Goal: Transaction & Acquisition: Obtain resource

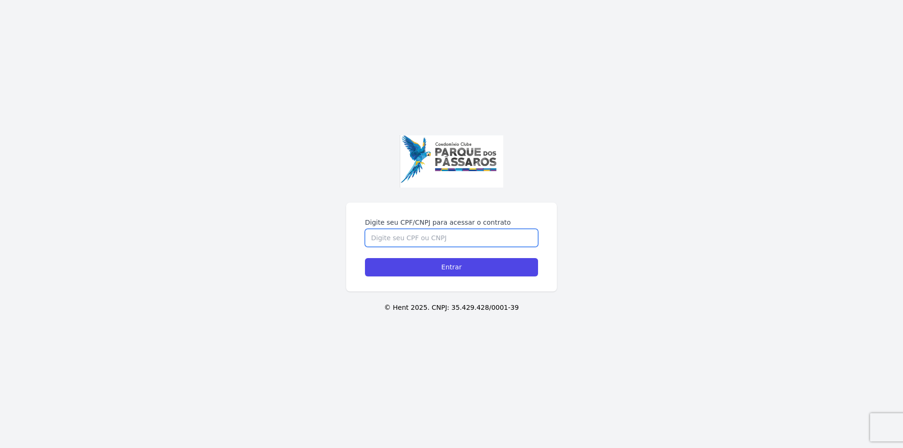
click at [464, 239] on input "Digite seu CPF/CNPJ para acessar o contrato" at bounding box center [451, 238] width 173 height 18
type input "24019537879"
click at [365, 258] on input "Entrar" at bounding box center [451, 267] width 173 height 18
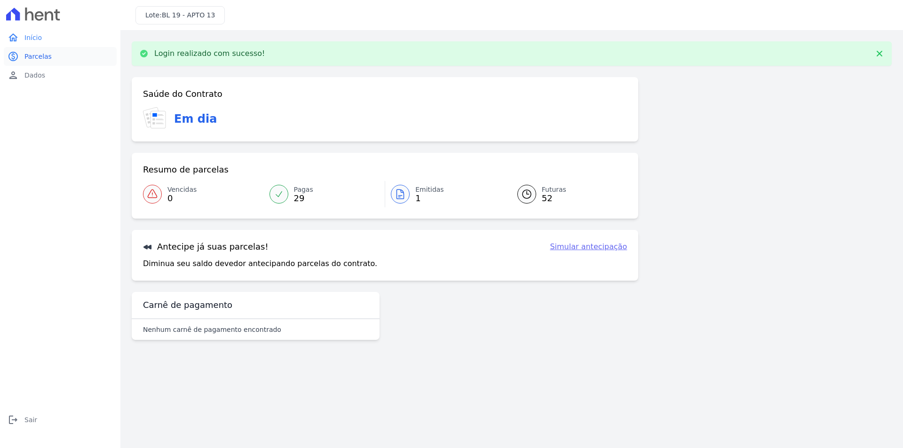
click at [37, 61] on span "Parcelas" at bounding box center [37, 56] width 27 height 9
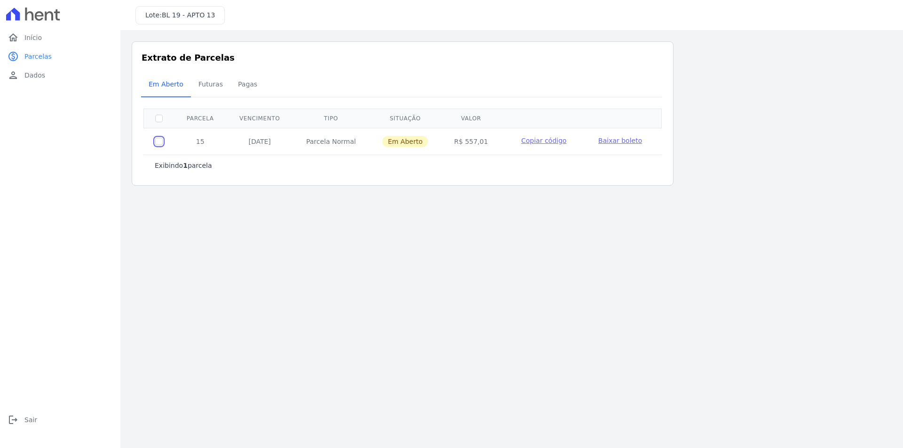
click at [158, 142] on input "checkbox" at bounding box center [159, 142] width 8 height 8
checkbox input "true"
click at [627, 143] on span "Baixar boleto" at bounding box center [620, 141] width 44 height 8
click at [547, 141] on span "Copiar código" at bounding box center [543, 141] width 45 height 8
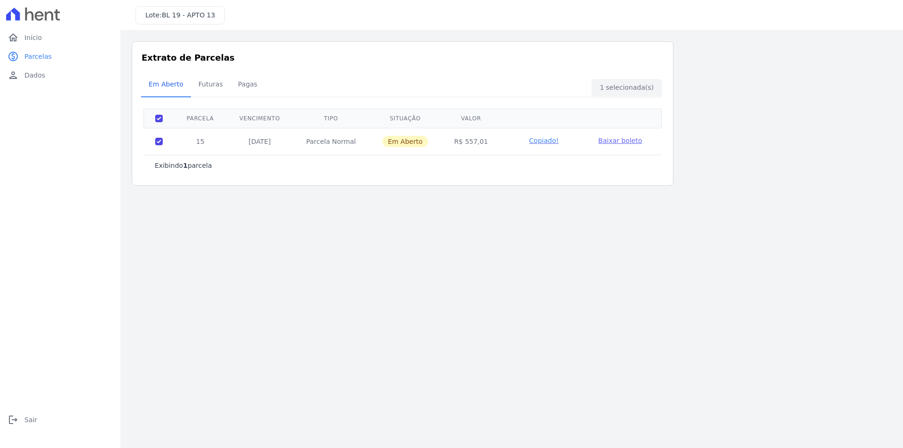
click at [312, 155] on div "Exibindo 1 parcela" at bounding box center [402, 165] width 518 height 21
click at [308, 155] on div "Exibindo 1 parcela" at bounding box center [402, 165] width 518 height 21
click at [178, 161] on p "Exibindo 1 parcela" at bounding box center [183, 165] width 57 height 9
click at [59, 36] on link "home Início" at bounding box center [60, 37] width 113 height 19
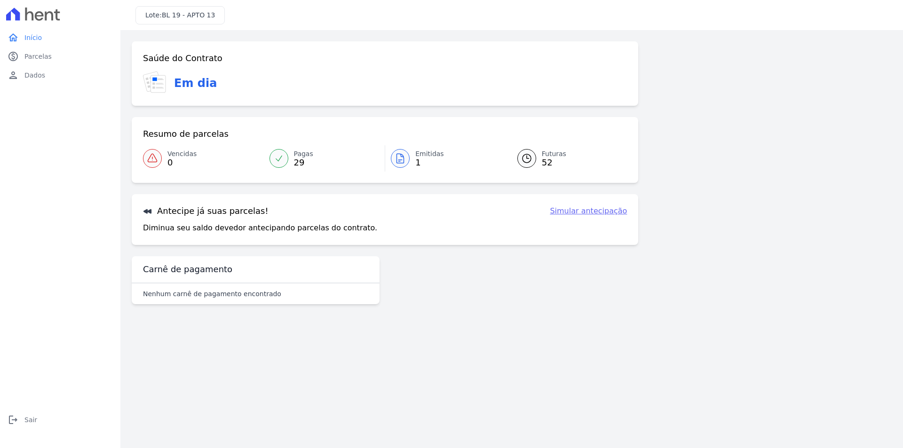
click at [432, 156] on span "Emitidas" at bounding box center [429, 154] width 29 height 10
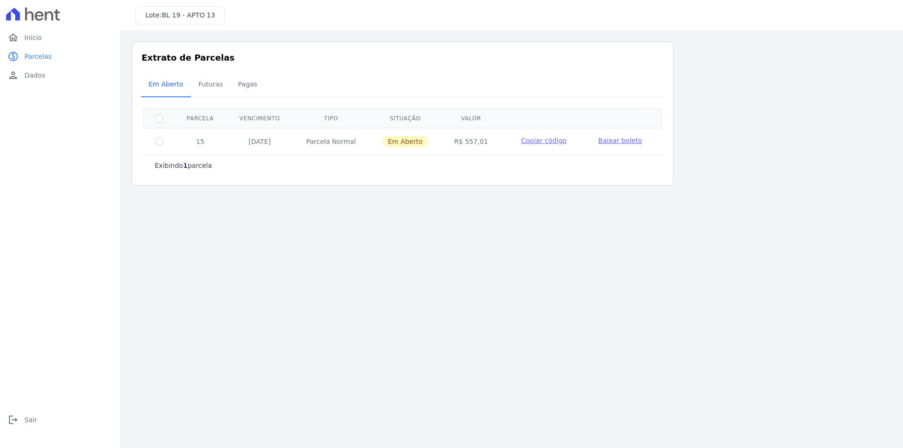
click at [193, 166] on p "Exibindo 1 parcela" at bounding box center [183, 165] width 57 height 9
click at [47, 43] on link "home Início" at bounding box center [60, 37] width 113 height 19
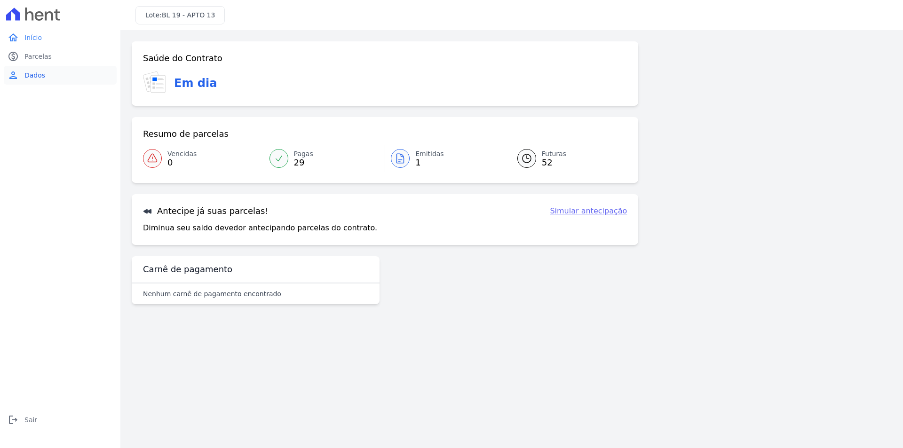
click at [45, 71] on link "person Dados" at bounding box center [60, 75] width 113 height 19
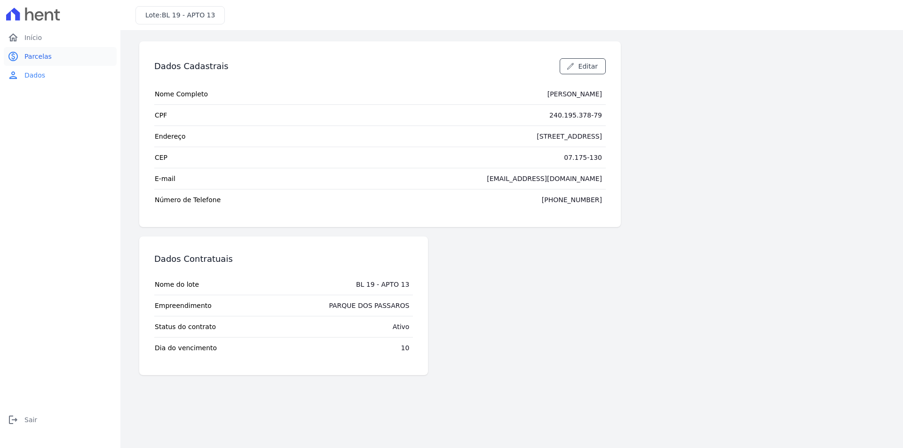
click at [56, 57] on link "paid Parcelas" at bounding box center [60, 56] width 113 height 19
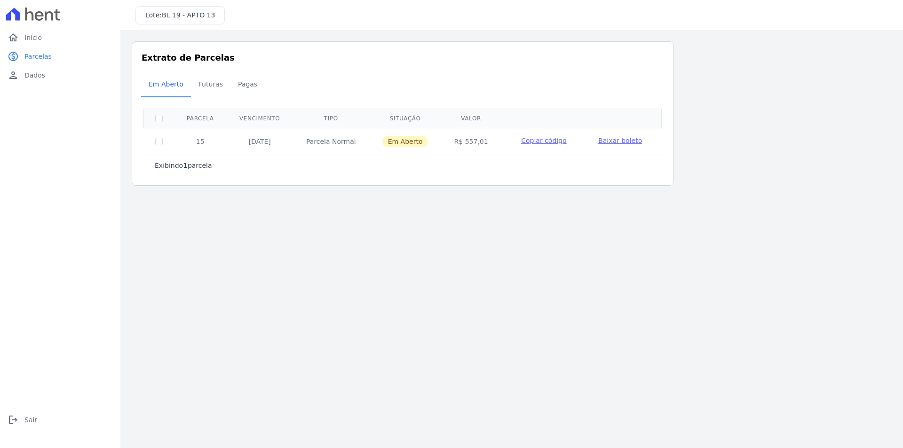
click at [185, 15] on span "BL 19 - APTO 13" at bounding box center [188, 15] width 53 height 8
click at [550, 141] on span "Copiar código" at bounding box center [543, 141] width 45 height 8
click at [551, 136] on td "Copiado!" at bounding box center [544, 140] width 86 height 24
click at [551, 140] on span "Copiado!" at bounding box center [544, 140] width 30 height 9
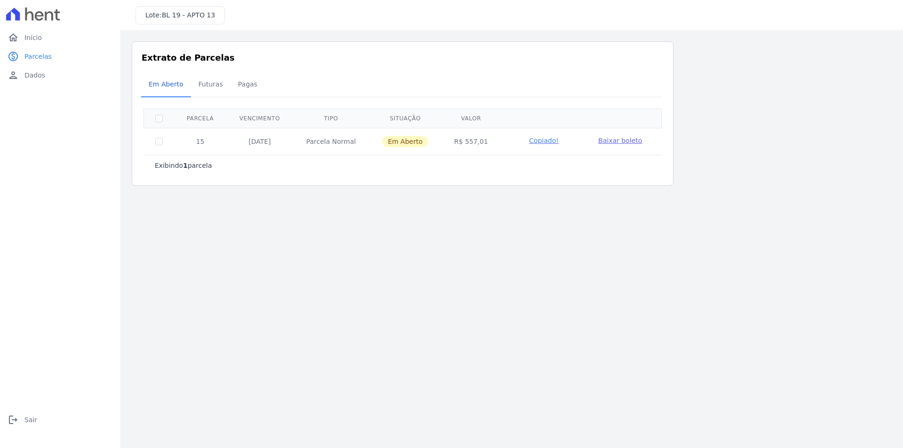
click at [551, 140] on span "Copiado!" at bounding box center [544, 140] width 30 height 9
click at [159, 117] on input "checkbox" at bounding box center [159, 119] width 8 height 8
checkbox input "true"
click at [623, 78] on div "Em Aberto Futuras [GEOGRAPHIC_DATA]" at bounding box center [402, 84] width 523 height 23
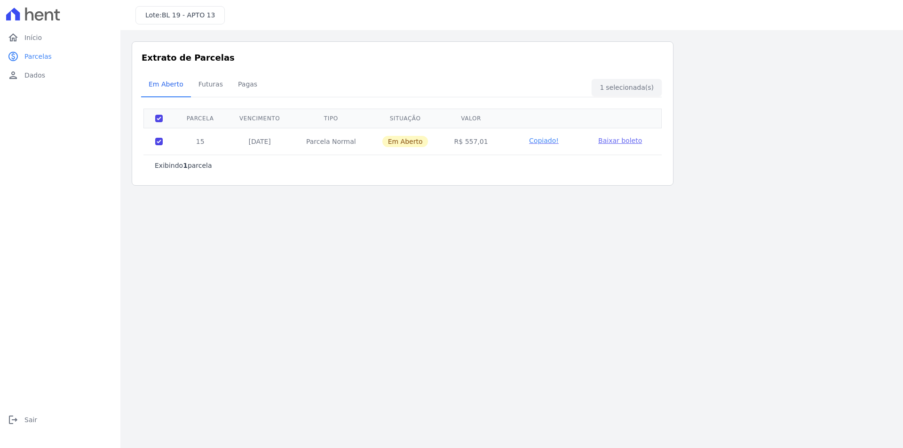
click at [626, 87] on div "Em Aberto Futuras [GEOGRAPHIC_DATA]" at bounding box center [402, 84] width 523 height 23
click at [628, 146] on td "Baixar boleto" at bounding box center [620, 140] width 66 height 24
click at [626, 143] on span "Baixar boleto" at bounding box center [620, 141] width 44 height 8
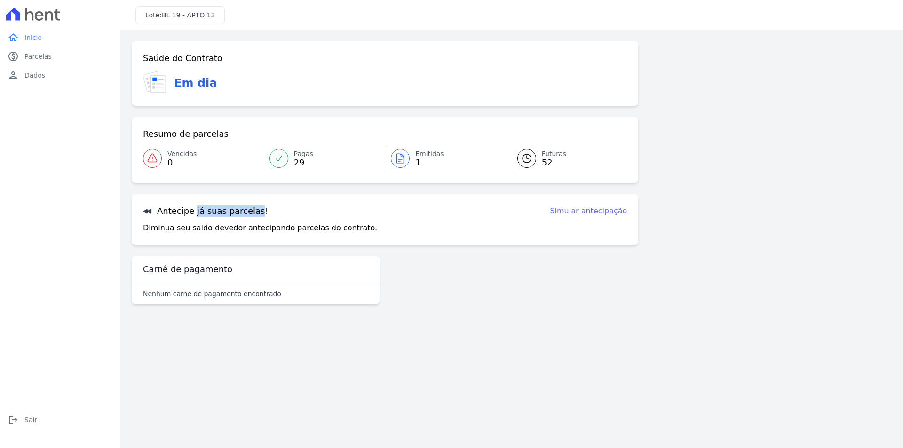
drag, startPoint x: 220, startPoint y: 212, endPoint x: 119, endPoint y: 151, distance: 118.4
click at [132, 184] on div "Saúde do Contrato Em dia Resumo de parcelas Vencidas 0 Pagas 29 Emitidas 1 Futu…" at bounding box center [385, 143] width 507 height 204
click at [193, 81] on h3 "Em dia" at bounding box center [195, 83] width 43 height 17
click at [50, 57] on link "paid Parcelas" at bounding box center [60, 56] width 113 height 19
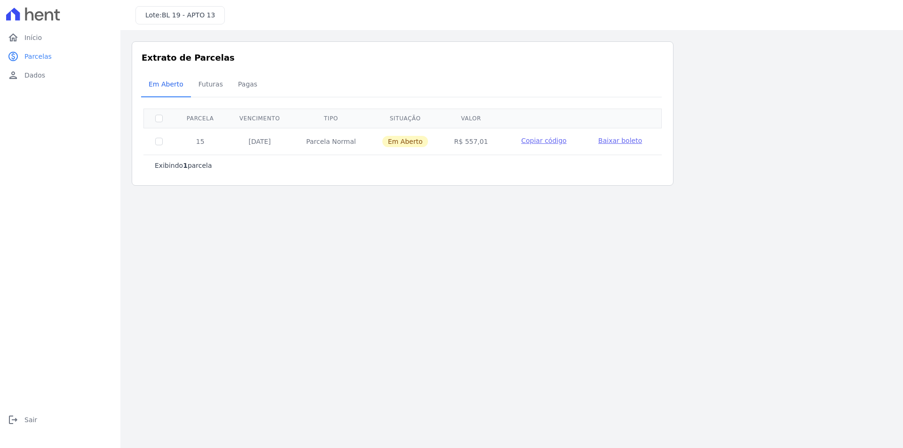
click at [537, 143] on span "Copiar código" at bounding box center [543, 141] width 45 height 8
click at [541, 146] on td "Copiar código" at bounding box center [544, 140] width 86 height 24
click at [541, 142] on span "Copiar código" at bounding box center [543, 141] width 45 height 8
click at [541, 142] on span "Copiado!" at bounding box center [544, 140] width 30 height 9
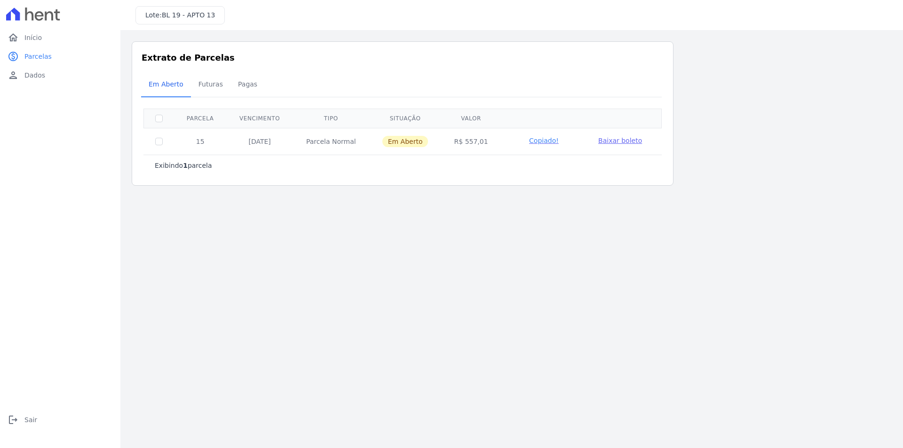
click at [541, 142] on span "Copiado!" at bounding box center [544, 140] width 30 height 9
click at [541, 143] on span "Copiado!" at bounding box center [544, 140] width 30 height 9
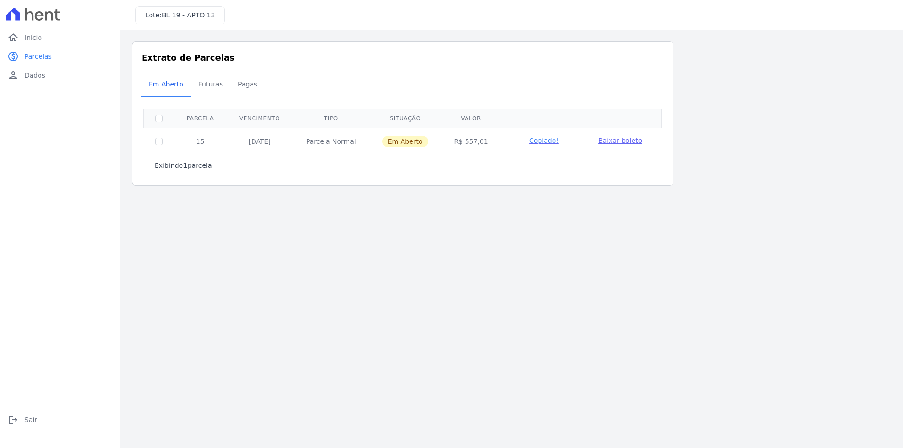
click at [541, 143] on span "Copiado!" at bounding box center [544, 140] width 30 height 9
click at [541, 144] on span "Copiado!" at bounding box center [544, 140] width 30 height 9
click at [163, 141] on td at bounding box center [159, 141] width 31 height 27
click at [159, 142] on input "checkbox" at bounding box center [159, 142] width 8 height 8
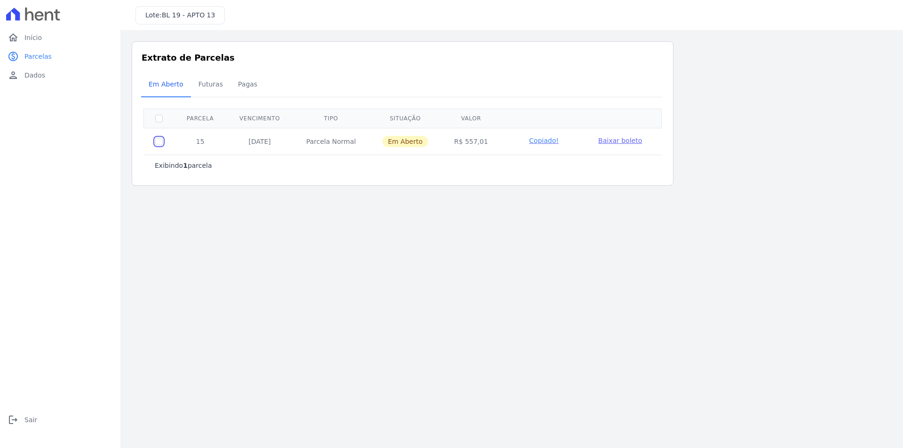
checkbox input "true"
click at [198, 163] on p "Exibindo 1 parcela" at bounding box center [183, 165] width 57 height 9
click at [622, 141] on span "Baixar boleto" at bounding box center [620, 141] width 44 height 8
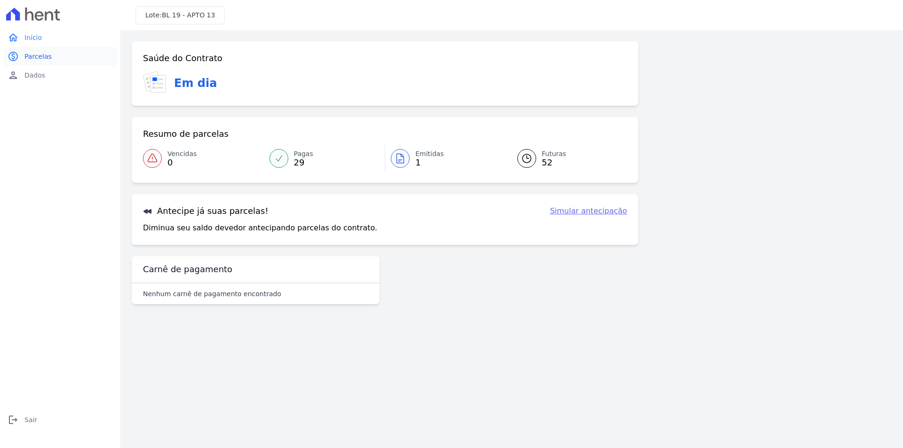
click at [40, 56] on span "Parcelas" at bounding box center [37, 56] width 27 height 9
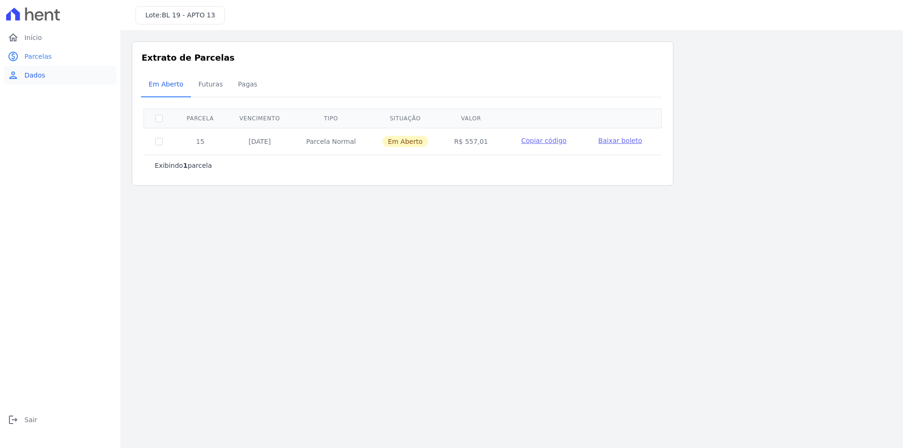
click at [41, 75] on span "Dados" at bounding box center [34, 75] width 21 height 9
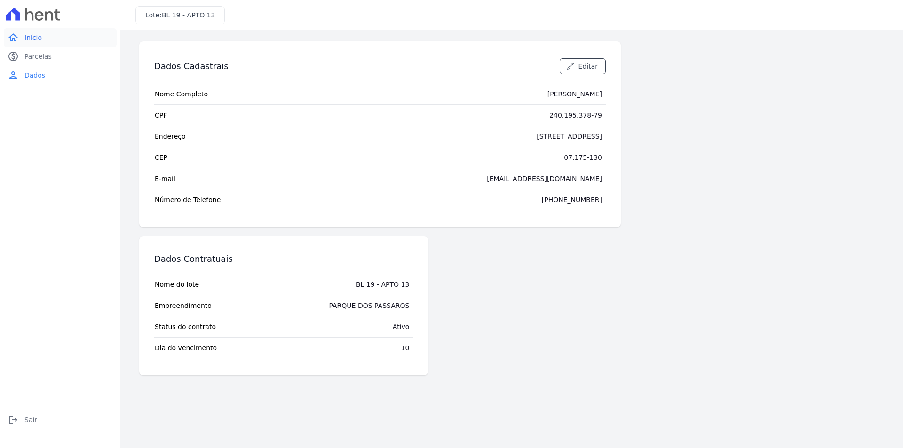
click at [47, 33] on link "home Início" at bounding box center [60, 37] width 113 height 19
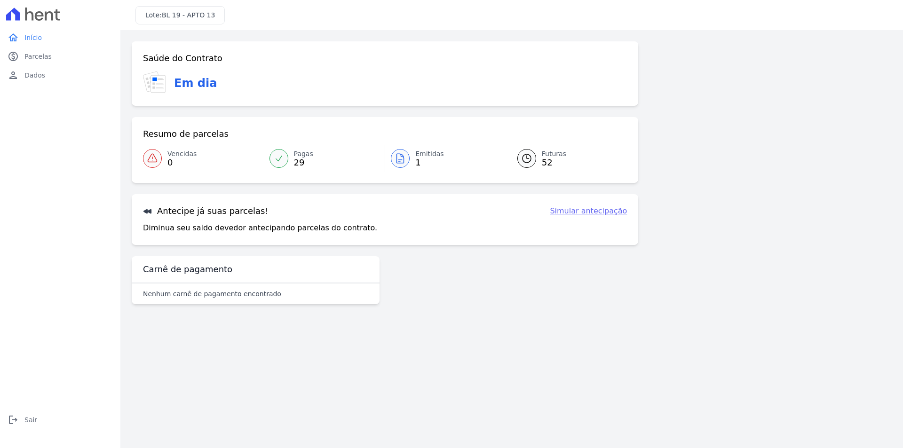
click at [542, 159] on span "Futuras" at bounding box center [554, 154] width 24 height 10
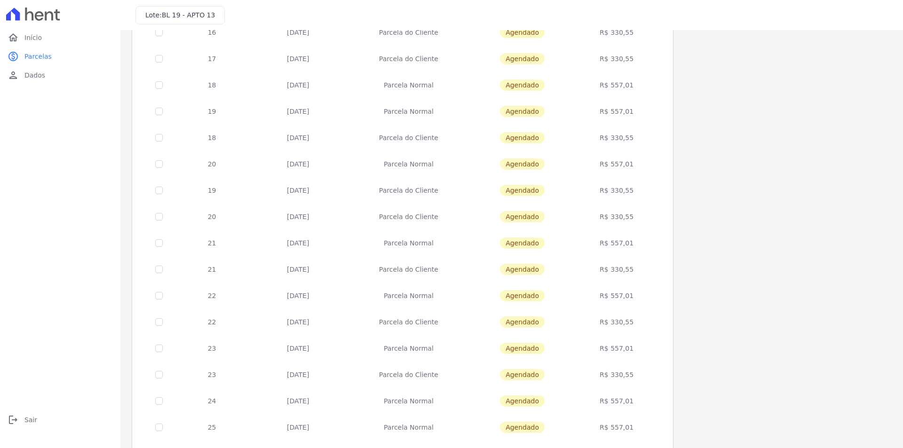
scroll to position [47, 0]
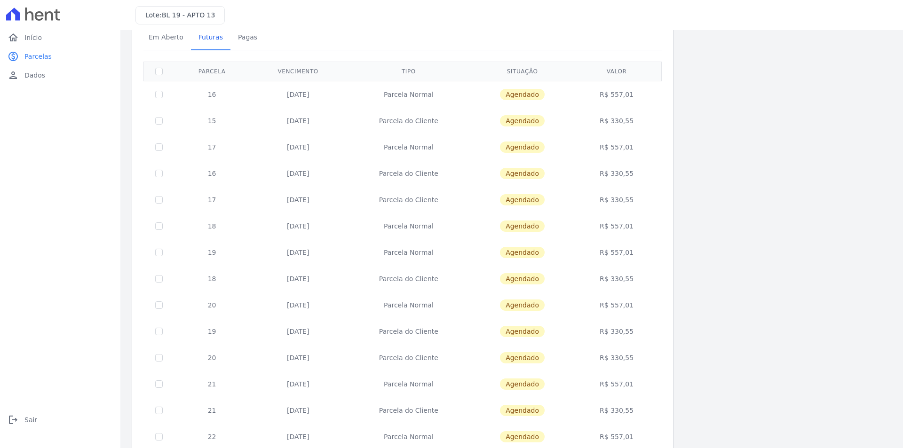
click at [163, 93] on td at bounding box center [159, 94] width 31 height 27
click at [159, 94] on input "checkbox" at bounding box center [159, 95] width 8 height 8
checkbox input "true"
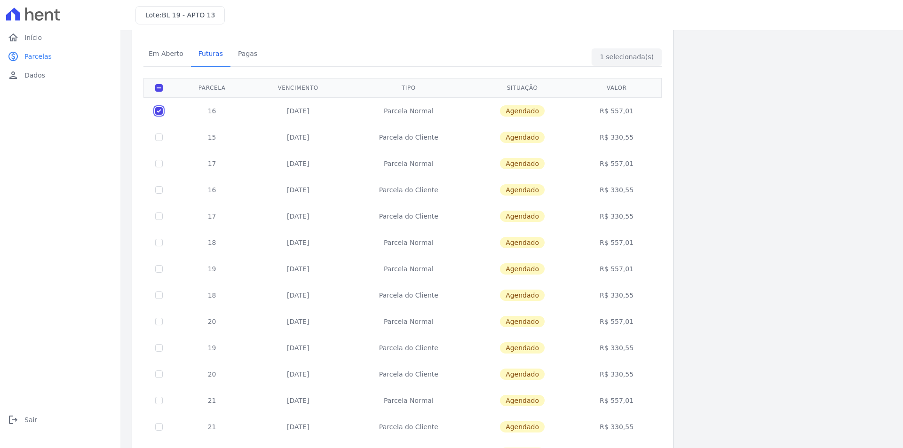
scroll to position [0, 0]
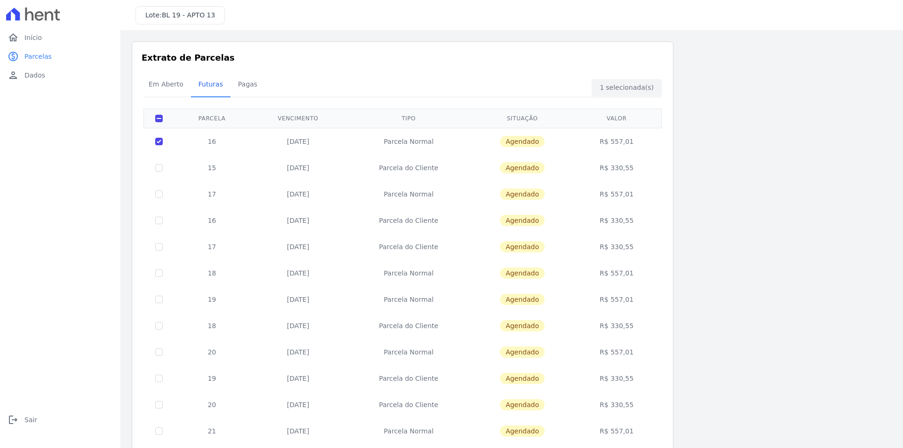
click at [623, 92] on div "Em Aberto Futuras [GEOGRAPHIC_DATA]" at bounding box center [402, 84] width 523 height 23
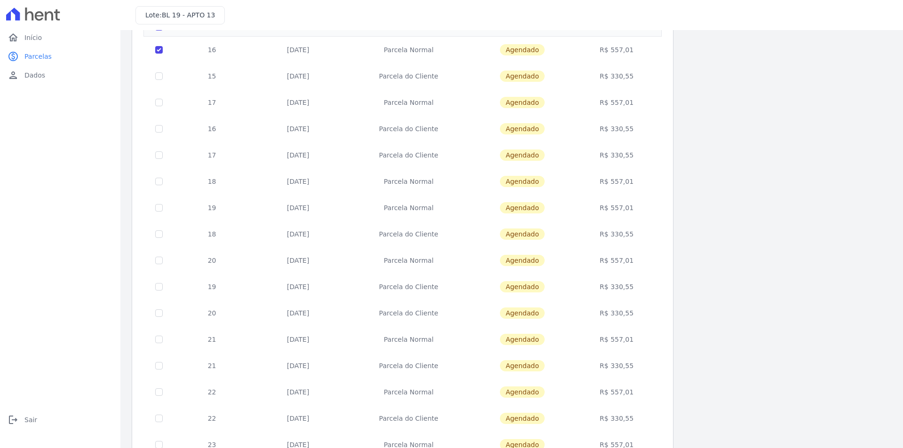
scroll to position [262, 0]
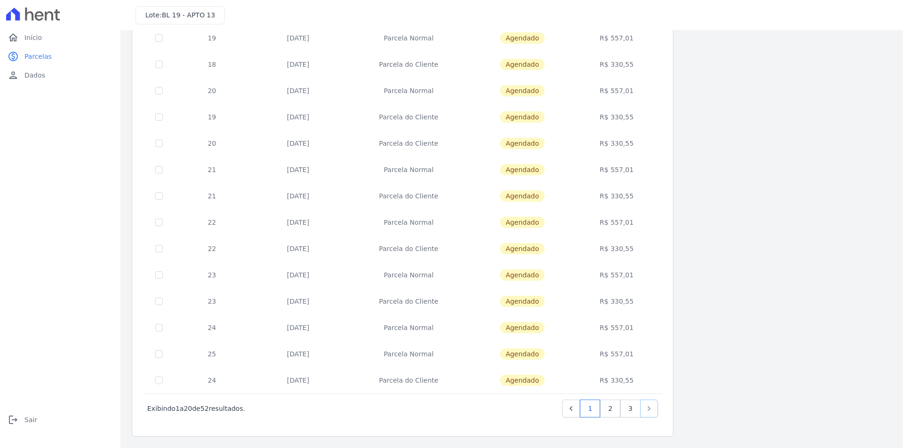
click at [654, 413] on link "Next" at bounding box center [649, 409] width 18 height 18
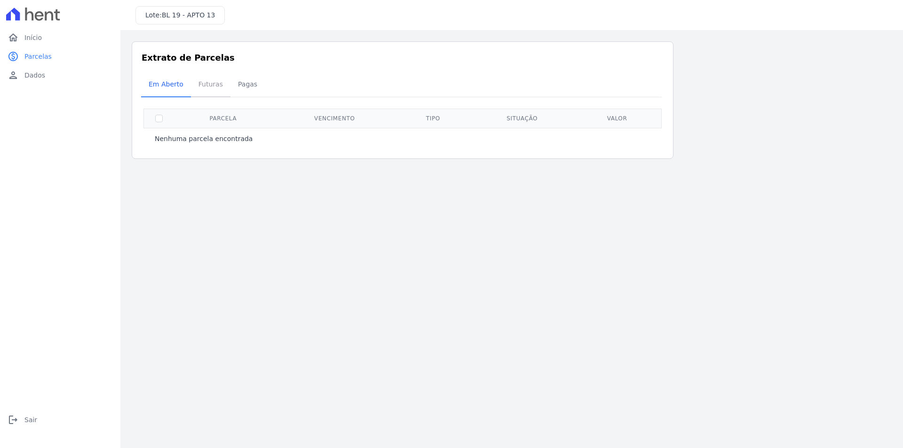
click at [208, 83] on span "Futuras" at bounding box center [211, 84] width 36 height 19
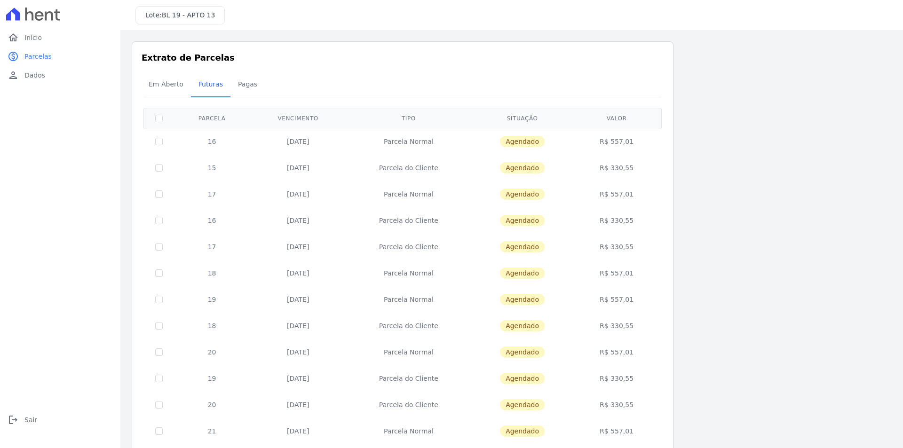
drag, startPoint x: 527, startPoint y: 140, endPoint x: 619, endPoint y: 149, distance: 92.2
click at [619, 149] on tr "16 [DATE] [GEOGRAPHIC_DATA] [GEOGRAPHIC_DATA] R$ 557,01" at bounding box center [403, 141] width 518 height 27
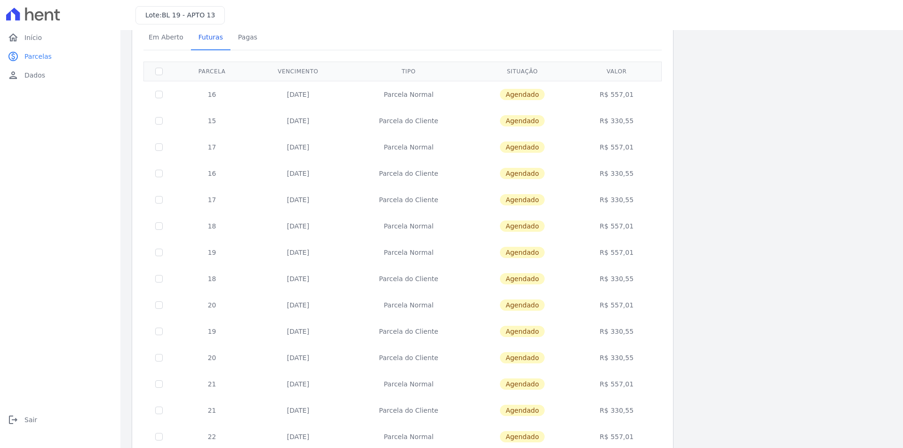
drag, startPoint x: 618, startPoint y: 115, endPoint x: 258, endPoint y: 98, distance: 360.7
click at [258, 98] on tbody "16 [DATE] [GEOGRAPHIC_DATA] [GEOGRAPHIC_DATA] R$ 557,01 15 [DATE] [GEOGRAPHIC_D…" at bounding box center [403, 344] width 518 height 527
click at [316, 112] on td "[DATE]" at bounding box center [298, 121] width 96 height 26
click at [158, 94] on input "checkbox" at bounding box center [159, 95] width 8 height 8
checkbox input "true"
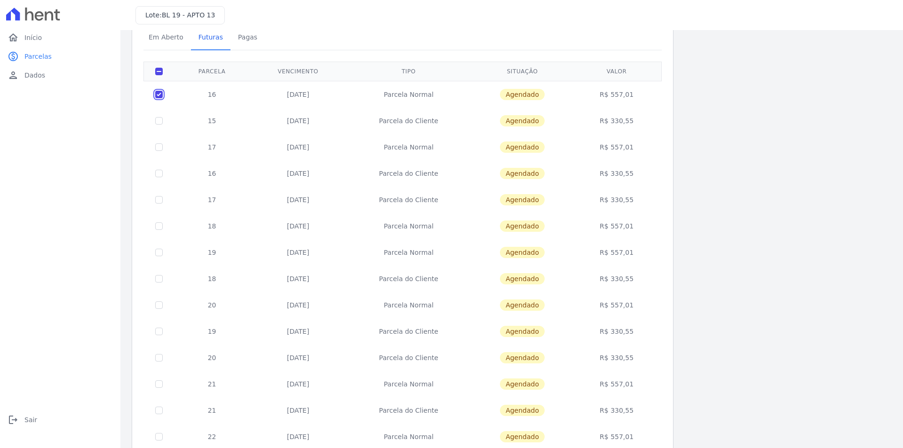
checkbox input "true"
click at [156, 121] on input "checkbox" at bounding box center [159, 121] width 8 height 8
checkbox input "true"
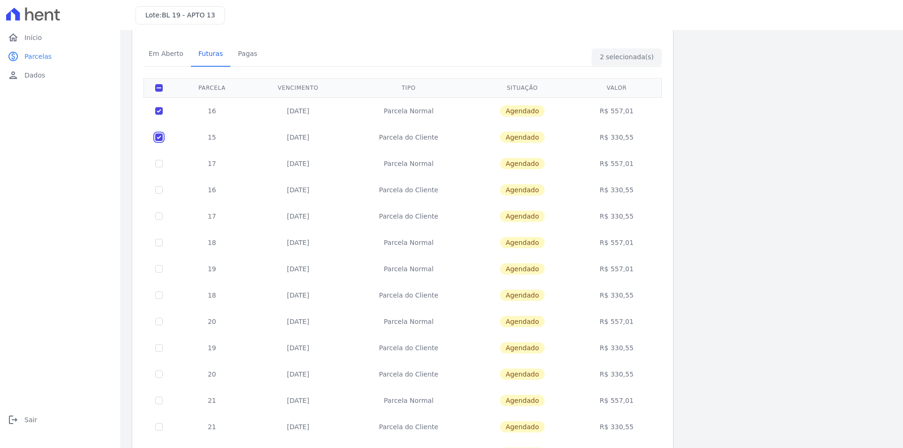
scroll to position [0, 0]
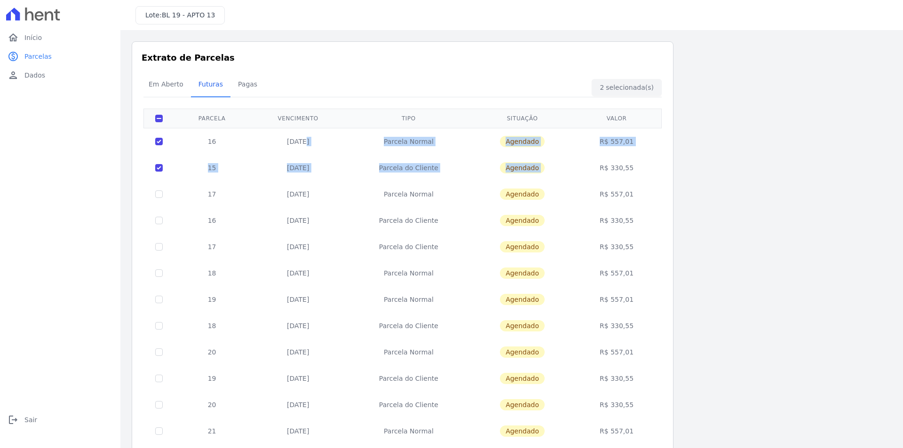
drag, startPoint x: 289, startPoint y: 133, endPoint x: 607, endPoint y: 159, distance: 319.0
click at [606, 158] on tbody "16 [DATE] [GEOGRAPHIC_DATA] [GEOGRAPHIC_DATA] R$ 557,01 15 [DATE] [GEOGRAPHIC_D…" at bounding box center [403, 391] width 518 height 527
click at [602, 168] on td "R$ 330,55" at bounding box center [617, 168] width 86 height 26
drag, startPoint x: 634, startPoint y: 169, endPoint x: 135, endPoint y: 141, distance: 499.4
click at [135, 141] on div "Extrato de Parcelas Em [GEOGRAPHIC_DATA] Futuras [GEOGRAPHIC_DATA] 2 selecionad…" at bounding box center [403, 369] width 542 height 657
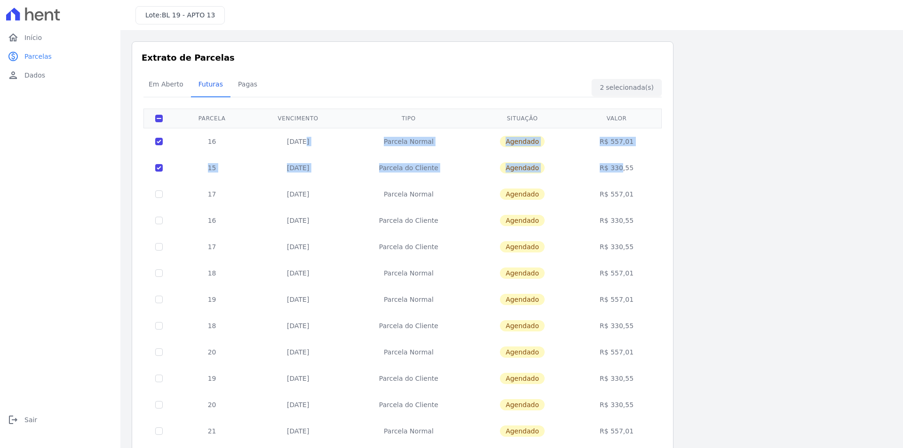
click at [341, 171] on td "[DATE]" at bounding box center [298, 168] width 96 height 26
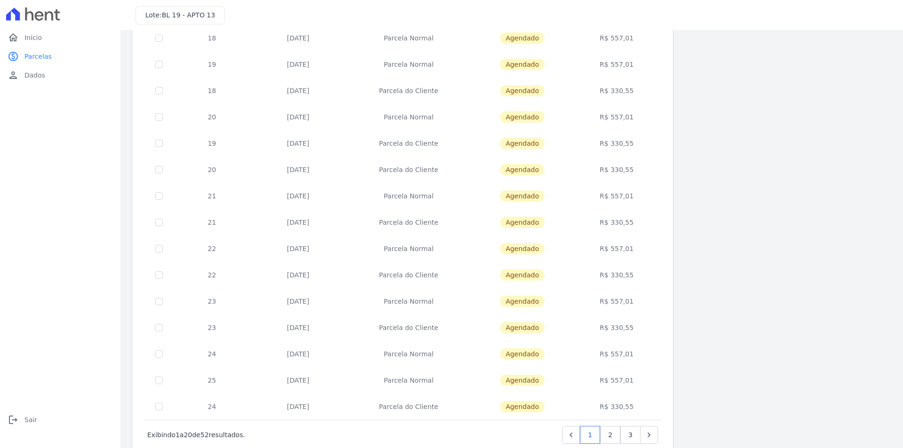
scroll to position [262, 0]
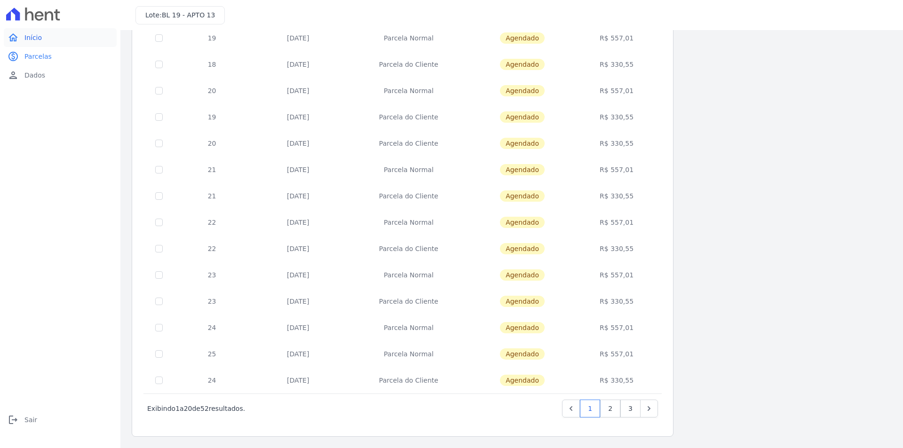
click at [31, 37] on span "Início" at bounding box center [32, 37] width 17 height 9
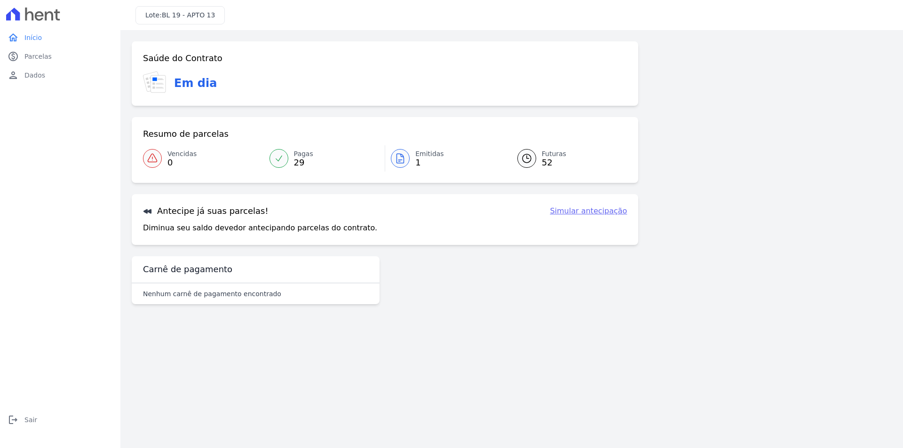
click at [582, 214] on link "Simular antecipação" at bounding box center [588, 211] width 77 height 11
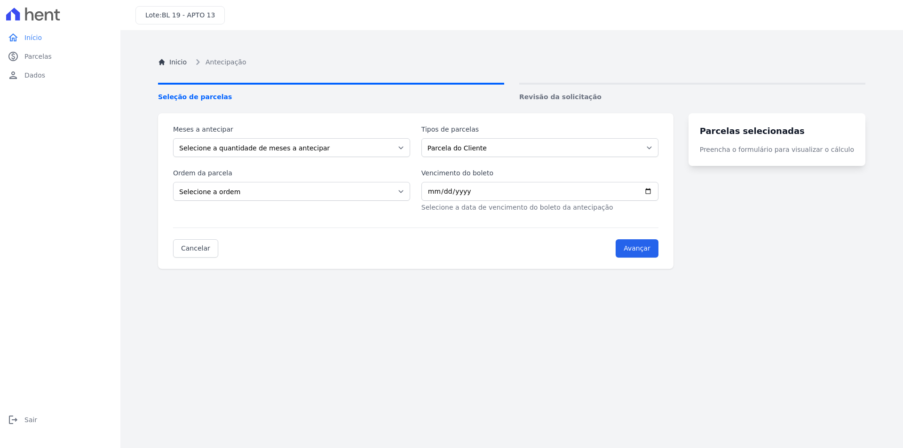
click at [446, 157] on div "Meses a antecipar Selecione a quantidade de meses a antecipar 1 2 3 4 5 6 7 8 9…" at bounding box center [415, 169] width 485 height 88
click at [456, 152] on select "Parcela do Cliente Parcela Normal" at bounding box center [539, 147] width 237 height 19
click at [367, 146] on select "Selecione a quantidade de meses a antecipar 1 2 3 4 5 6 7 8 9 10 11 12 13 14 15…" at bounding box center [291, 147] width 237 height 19
click at [338, 92] on span "Seleção de parcelas" at bounding box center [331, 97] width 346 height 10
click at [253, 192] on select "Selecione a ordem Últimas parcelas Primeiras parcelas" at bounding box center [291, 191] width 237 height 19
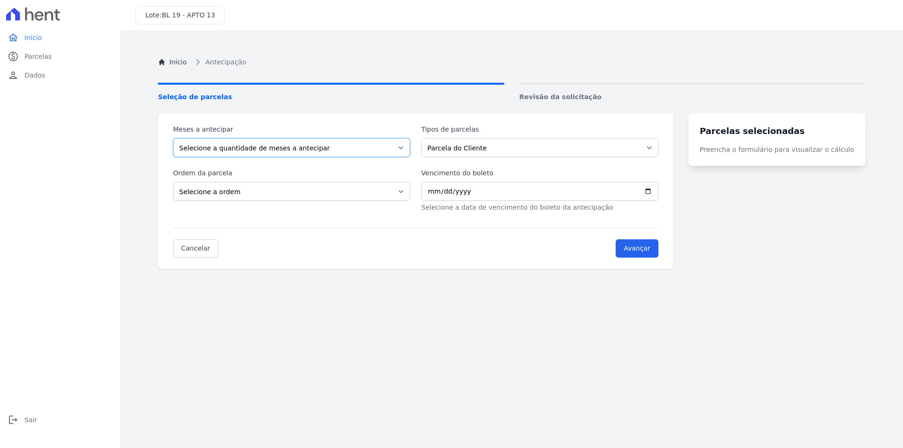
click at [290, 149] on select "Selecione a quantidade de meses a antecipar 1 2 3 4 5 6 7 8 9 10 11 12 13 14 15…" at bounding box center [291, 147] width 237 height 19
click at [585, 82] on div "Inicio Antecipação Seleção de parcelas Revisão da solicitação Meses a antecipar…" at bounding box center [512, 265] width 722 height 448
click at [336, 198] on select "Selecione a ordem Últimas parcelas Primeiras parcelas" at bounding box center [291, 191] width 237 height 19
select select "ending"
click at [173, 182] on select "Selecione a ordem Últimas parcelas Primeiras parcelas" at bounding box center [291, 191] width 237 height 19
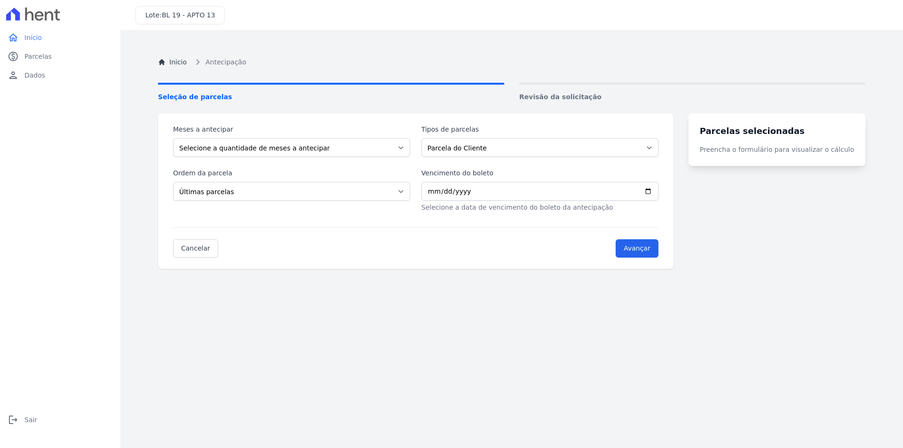
click at [462, 138] on div "Tipos de parcelas Parcela do Cliente Parcela Normal" at bounding box center [539, 141] width 237 height 32
click at [461, 142] on select "Parcela do Cliente Parcela Normal" at bounding box center [539, 147] width 237 height 19
click at [389, 149] on select "Selecione a quantidade de meses a antecipar 1 2 3 4 5 6 7 8 9 10 11 12 13 14 15…" at bounding box center [291, 147] width 237 height 19
select select "10"
click at [173, 138] on select "Selecione a quantidade de meses a antecipar 1 2 3 4 5 6 7 8 9 10 11 12 13 14 15…" at bounding box center [291, 147] width 237 height 19
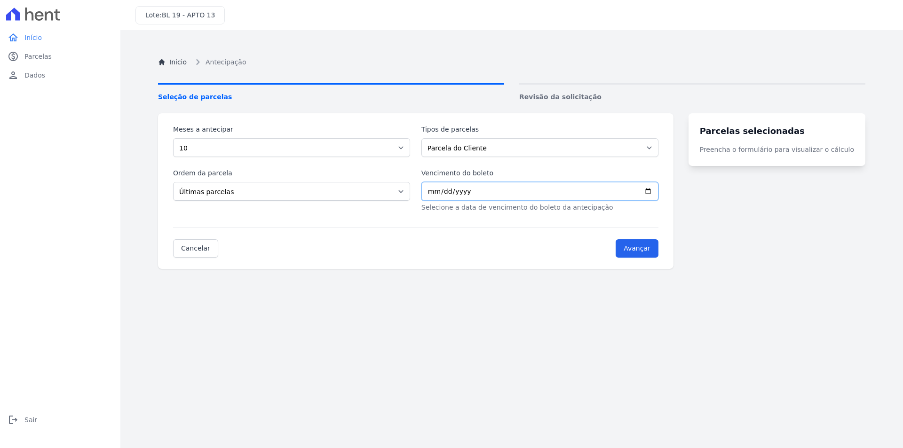
click at [475, 193] on input "Vencimento do boleto" at bounding box center [539, 191] width 237 height 19
click at [478, 157] on div "Meses a antecipar Selecione a quantidade de meses a antecipar 1 2 3 4 5 6 7 8 9…" at bounding box center [415, 169] width 485 height 88
click at [483, 146] on select "Parcela do Cliente Parcela Normal" at bounding box center [539, 147] width 237 height 19
select select "standard"
click at [427, 138] on select "Parcela do Cliente Parcela Normal" at bounding box center [539, 147] width 237 height 19
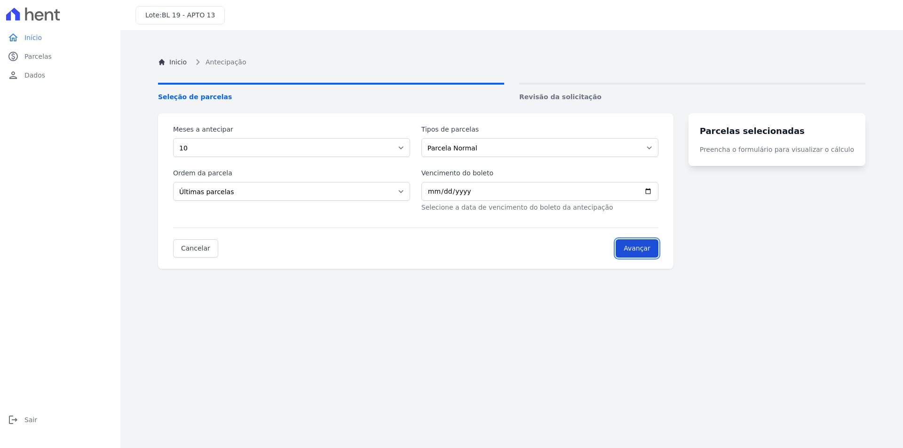
click at [658, 251] on input "Avançar" at bounding box center [637, 248] width 43 height 18
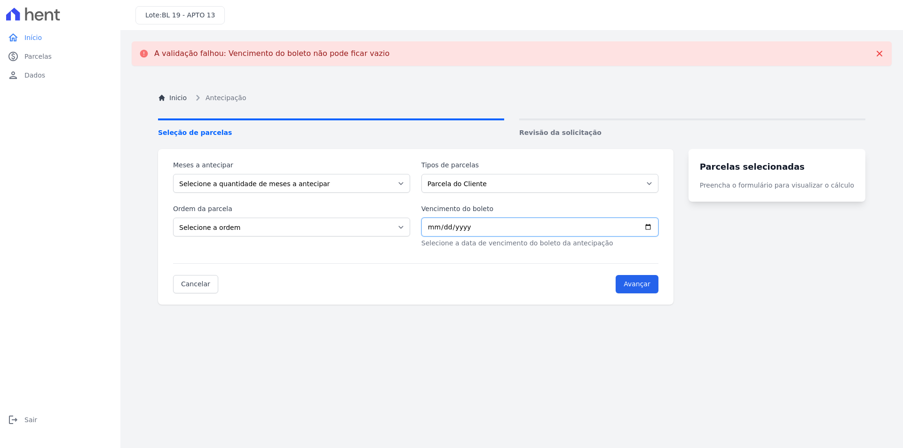
click at [658, 229] on input "Vencimento do boleto" at bounding box center [539, 227] width 237 height 19
click at [57, 45] on link "home Início" at bounding box center [60, 37] width 113 height 19
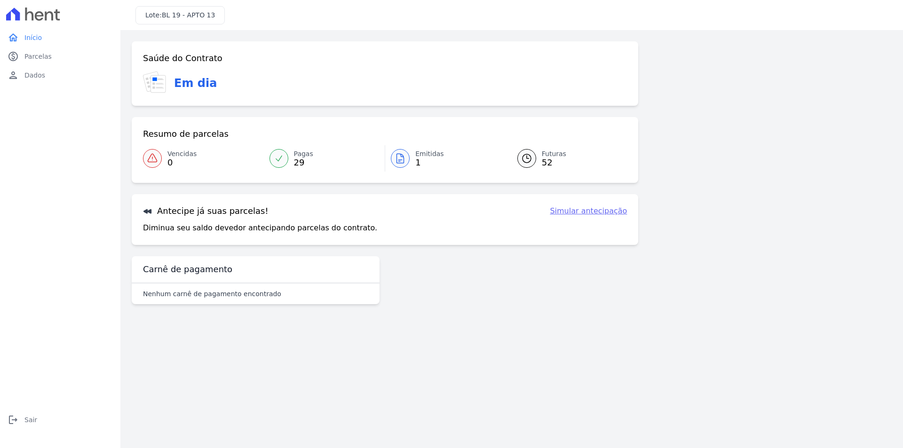
drag, startPoint x: 179, startPoint y: 298, endPoint x: 259, endPoint y: 293, distance: 80.5
click at [259, 293] on p "Nenhum carnê de pagamento encontrado" at bounding box center [212, 293] width 138 height 9
click at [538, 158] on link "Futuras 52" at bounding box center [566, 158] width 121 height 26
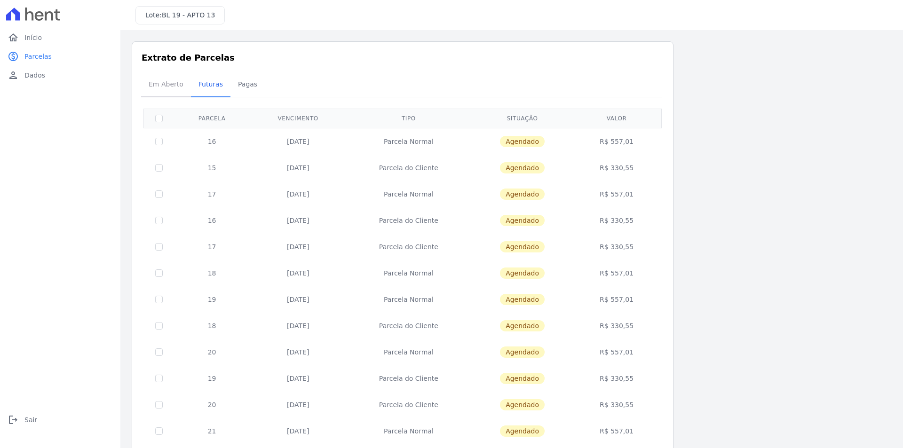
click at [173, 80] on span "Em Aberto" at bounding box center [166, 84] width 46 height 19
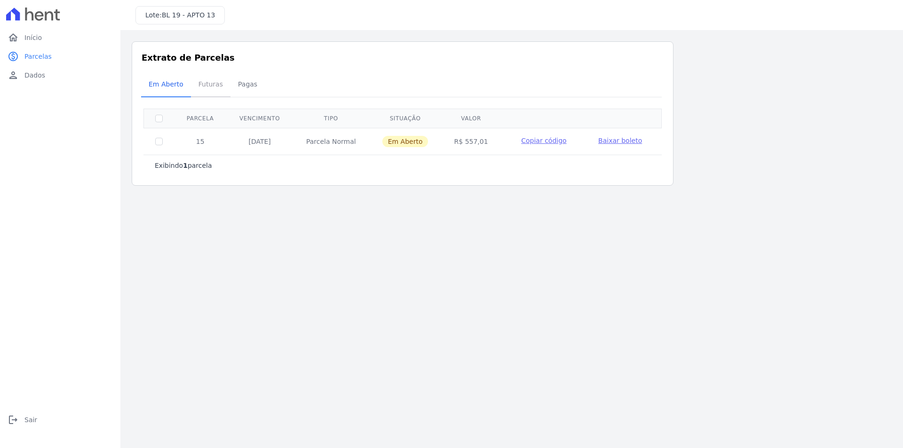
click at [216, 90] on span "Futuras" at bounding box center [211, 84] width 36 height 19
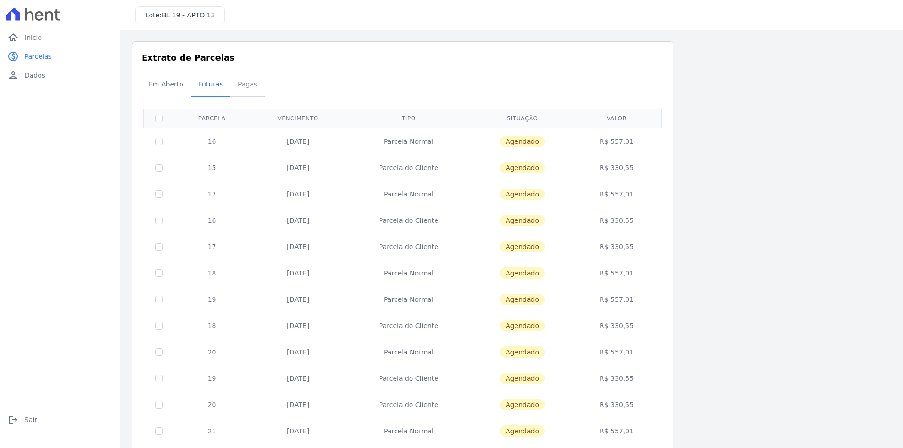
click at [240, 89] on span "Pagas" at bounding box center [247, 84] width 31 height 19
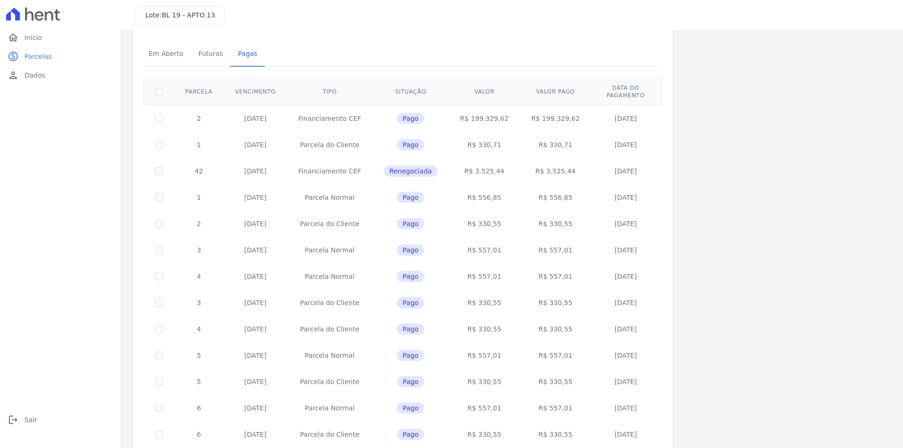
scroll to position [47, 0]
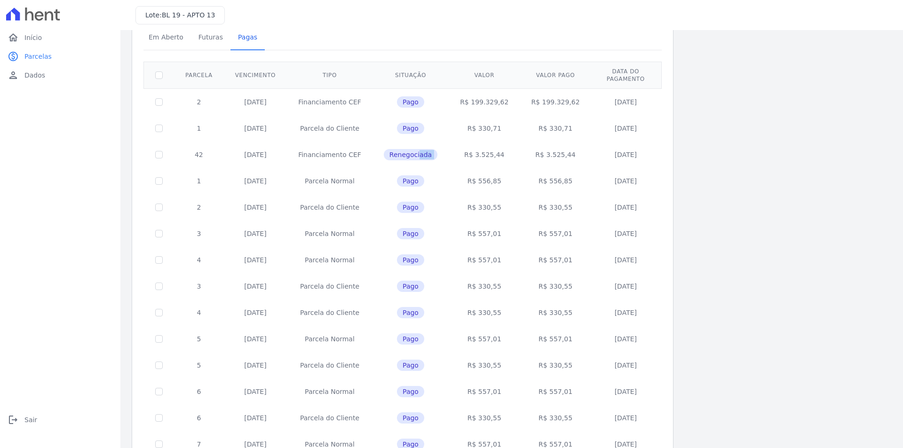
drag, startPoint x: 389, startPoint y: 145, endPoint x: 456, endPoint y: 150, distance: 67.9
click at [456, 150] on tr "42 [DATE] Financiamento CEF Renegociada R$ 3.525,44 R$ 3.525,44 [DATE]" at bounding box center [403, 155] width 518 height 26
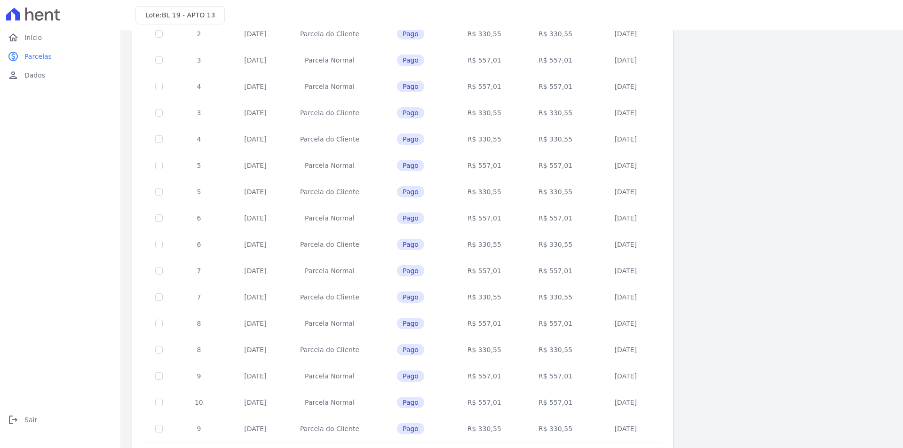
scroll to position [262, 0]
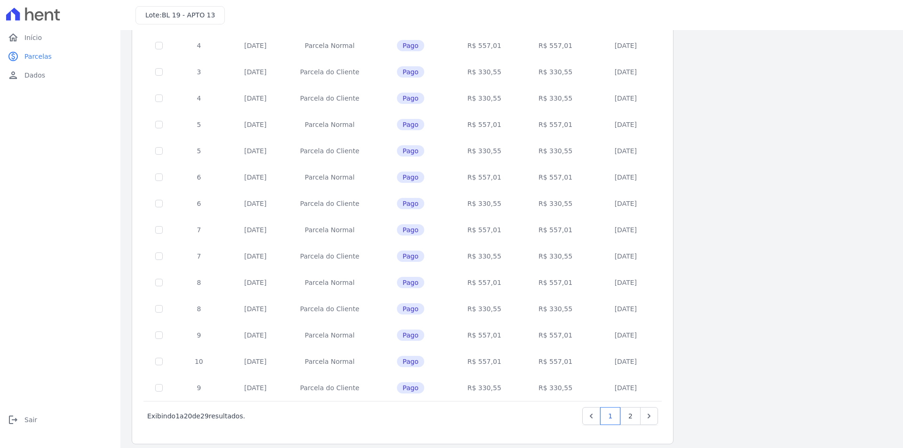
click at [629, 419] on div "Próximo › Exibindo 1 a 20 de 29 resultados. 1 2" at bounding box center [402, 416] width 518 height 30
click at [628, 413] on link "2" at bounding box center [630, 416] width 20 height 18
